Goal: Information Seeking & Learning: Learn about a topic

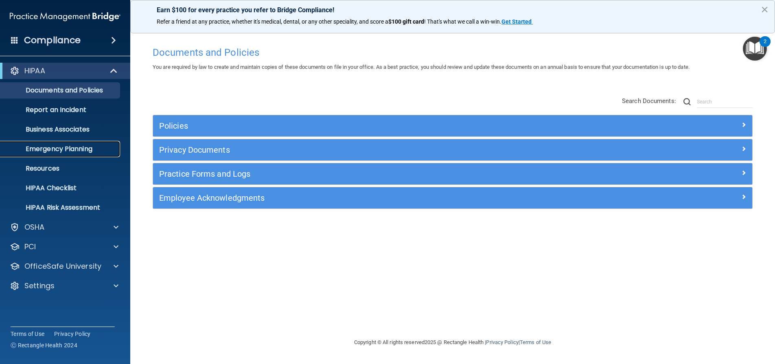
click at [63, 146] on p "Emergency Planning" at bounding box center [60, 149] width 111 height 8
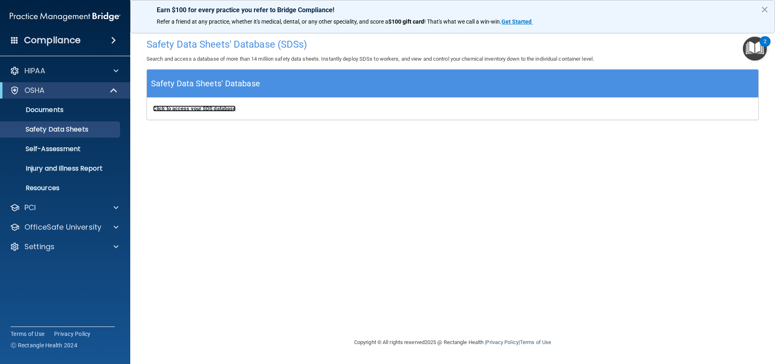
click at [224, 108] on b "Click to access your SDS database" at bounding box center [194, 108] width 83 height 6
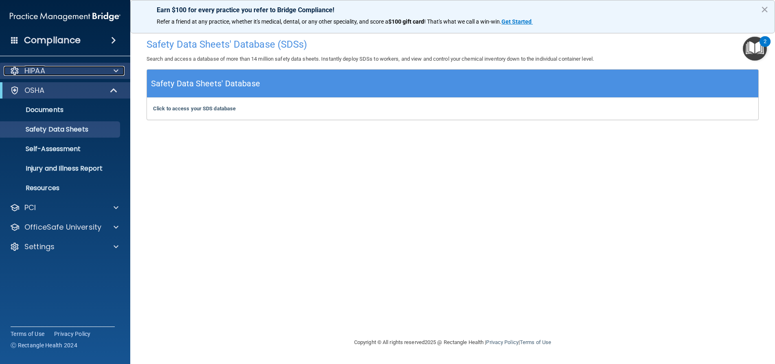
click at [36, 71] on p "HIPAA" at bounding box center [34, 71] width 21 height 10
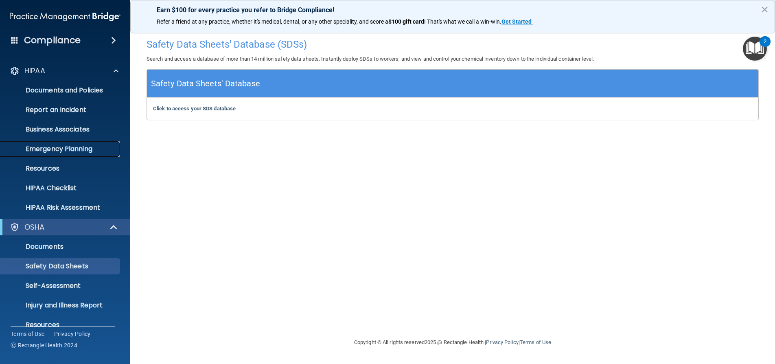
click at [59, 148] on p "Emergency Planning" at bounding box center [60, 149] width 111 height 8
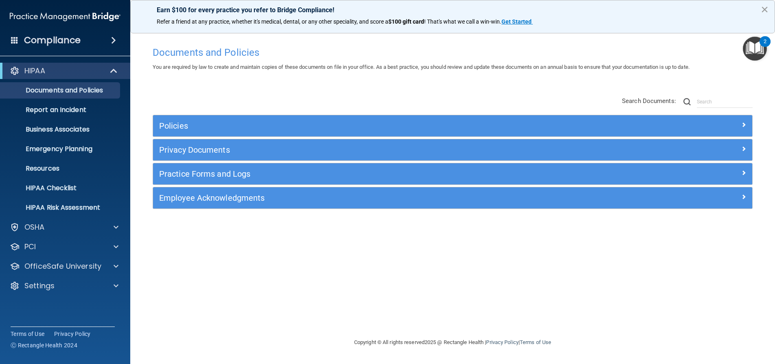
click at [766, 7] on button "×" at bounding box center [765, 9] width 8 height 13
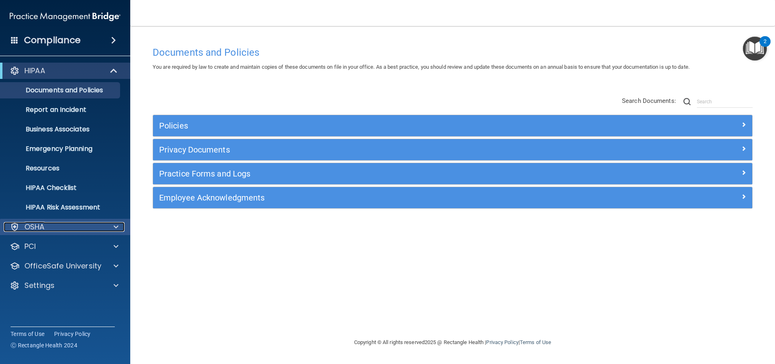
click at [57, 228] on div "OSHA" at bounding box center [54, 227] width 101 height 10
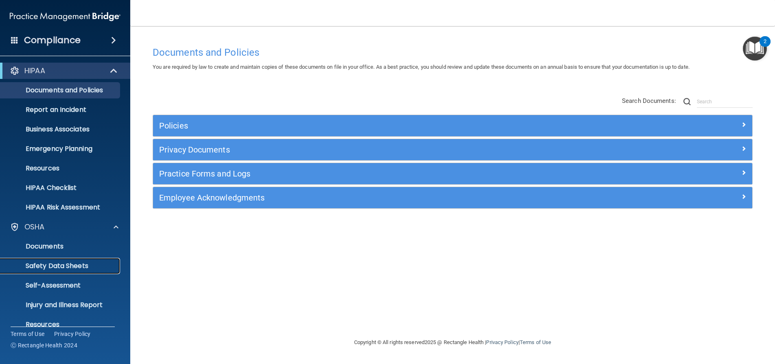
click at [69, 267] on p "Safety Data Sheets" at bounding box center [60, 266] width 111 height 8
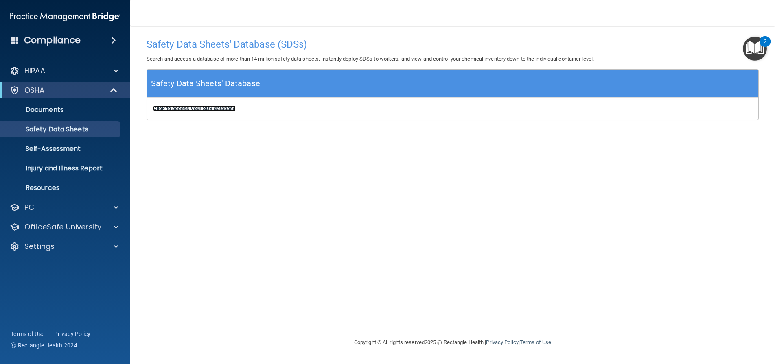
click at [216, 106] on b "Click to access your SDS database" at bounding box center [194, 108] width 83 height 6
